Goal: Use online tool/utility

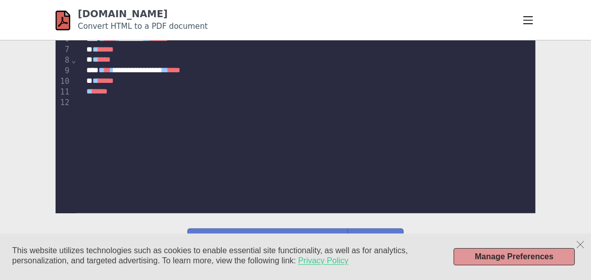
scroll to position [432, 0]
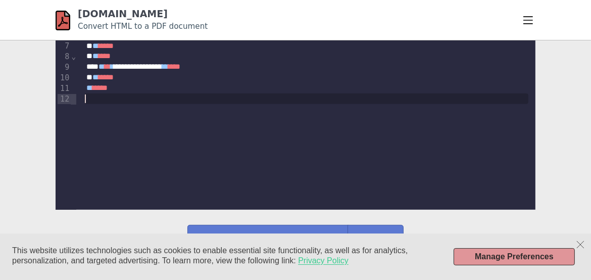
drag, startPoint x: 134, startPoint y: 118, endPoint x: 110, endPoint y: 96, distance: 32.2
click at [110, 96] on div "**********" at bounding box center [296, 90] width 480 height 240
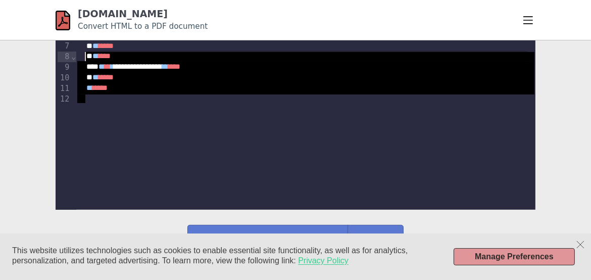
drag, startPoint x: 110, startPoint y: 96, endPoint x: 111, endPoint y: 85, distance: 11.6
click at [111, 85] on div "**********" at bounding box center [306, 41] width 460 height 142
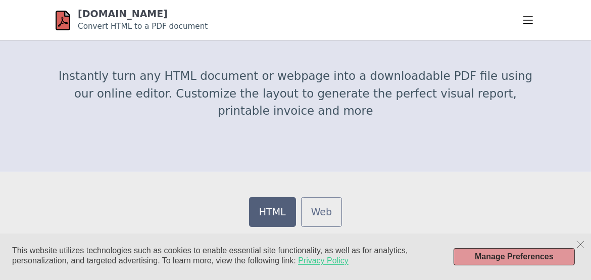
drag, startPoint x: 114, startPoint y: 99, endPoint x: 94, endPoint y: -37, distance: 137.3
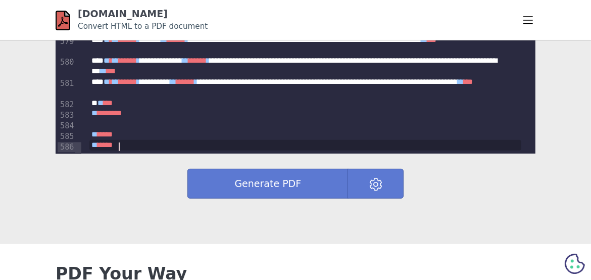
scroll to position [535, 0]
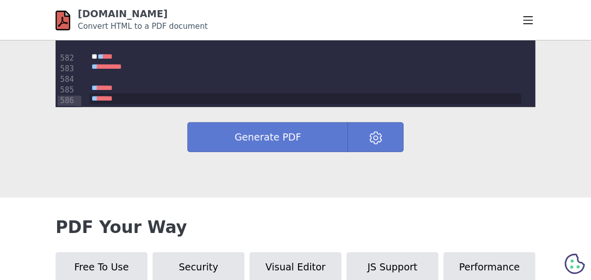
click at [405, 139] on div "Generate PDF" at bounding box center [296, 141] width 480 height 39
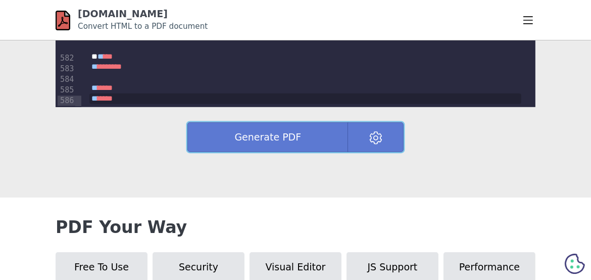
click at [399, 141] on button at bounding box center [376, 137] width 56 height 30
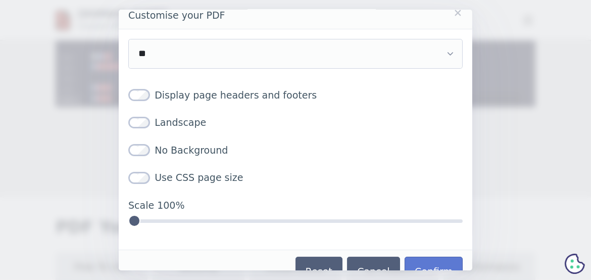
scroll to position [29, 0]
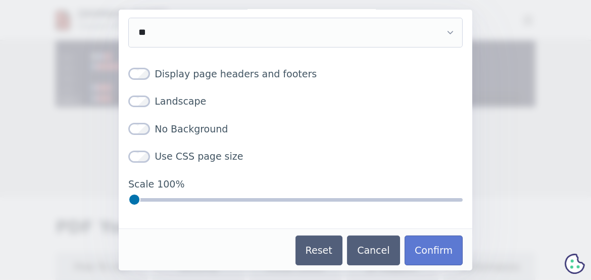
click at [443, 193] on input "Scale 100%" at bounding box center [295, 199] width 334 height 12
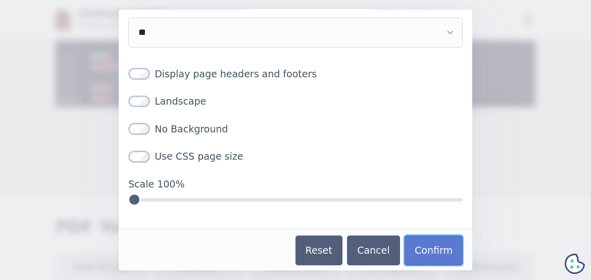
click at [422, 236] on button "Confirm" at bounding box center [434, 250] width 58 height 30
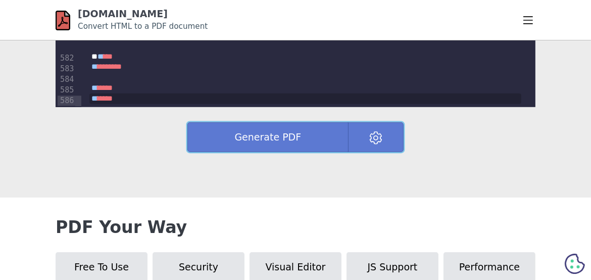
click at [269, 132] on button "Generate PDF" at bounding box center [267, 137] width 161 height 30
